Goal: Find specific page/section: Find specific page/section

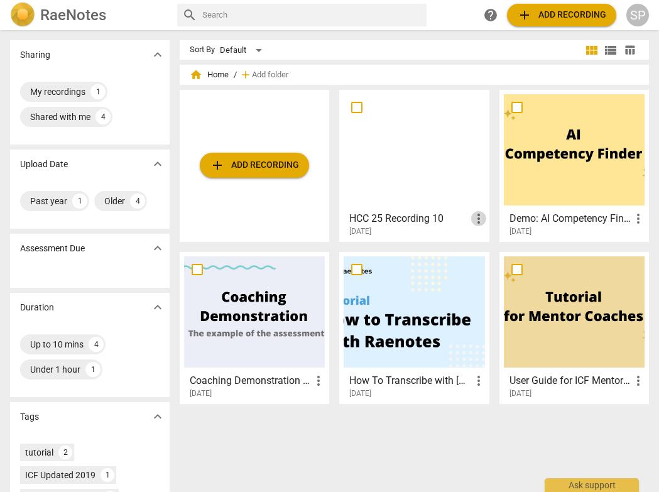
click at [476, 217] on span "more_vert" at bounding box center [478, 218] width 15 height 15
click at [412, 217] on div at bounding box center [329, 246] width 659 height 492
click at [406, 141] on div at bounding box center [414, 149] width 141 height 111
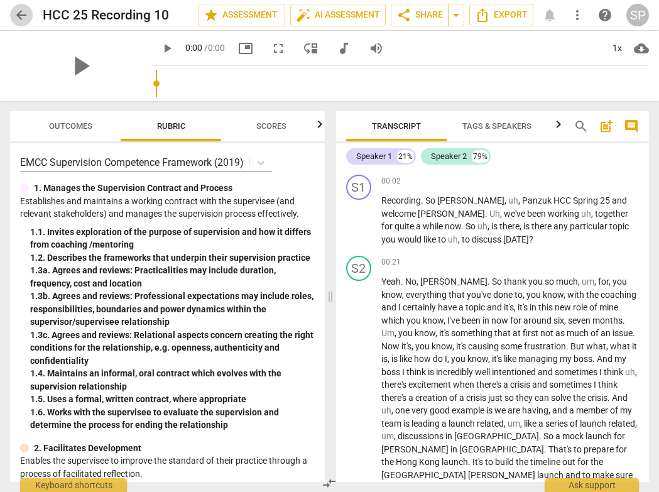
click at [23, 11] on span "arrow_back" at bounding box center [21, 15] width 15 height 15
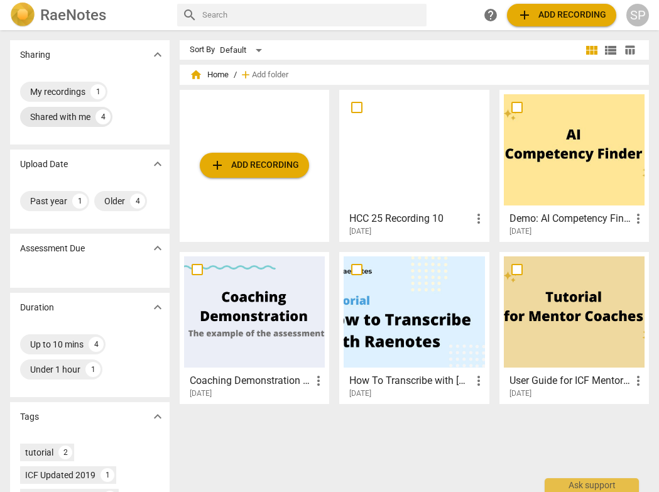
click at [63, 118] on div "Shared with me" at bounding box center [60, 117] width 60 height 13
